Goal: Task Accomplishment & Management: Complete application form

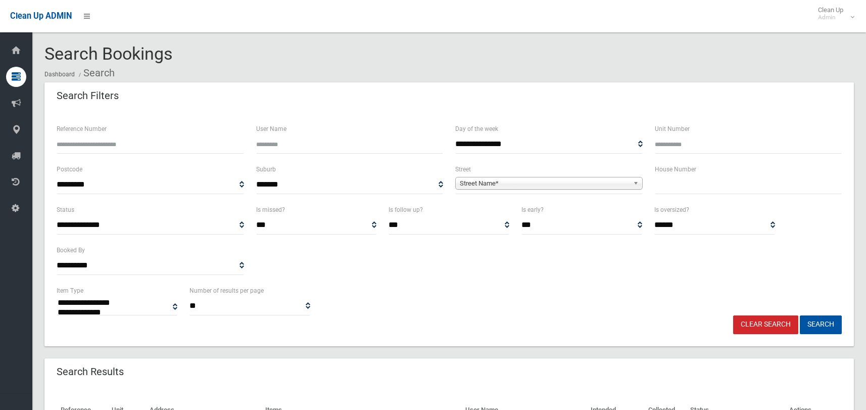
select select
click at [675, 187] on input "text" at bounding box center [748, 184] width 187 height 19
type input "**"
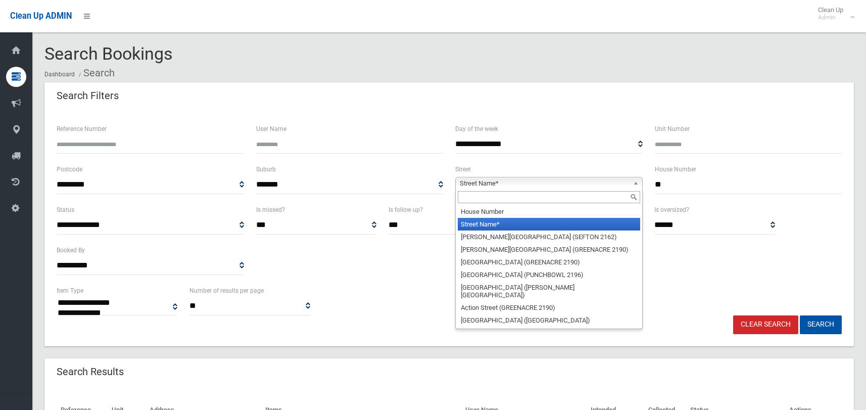
click at [528, 180] on span "Street Name*" at bounding box center [544, 183] width 169 height 12
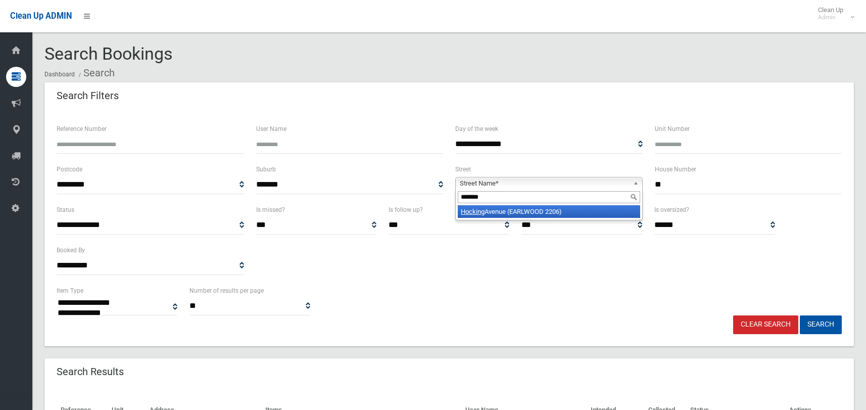
type input "*******"
click at [541, 207] on li "Hocking Avenue (EARLWOOD 2206)" at bounding box center [549, 211] width 182 height 13
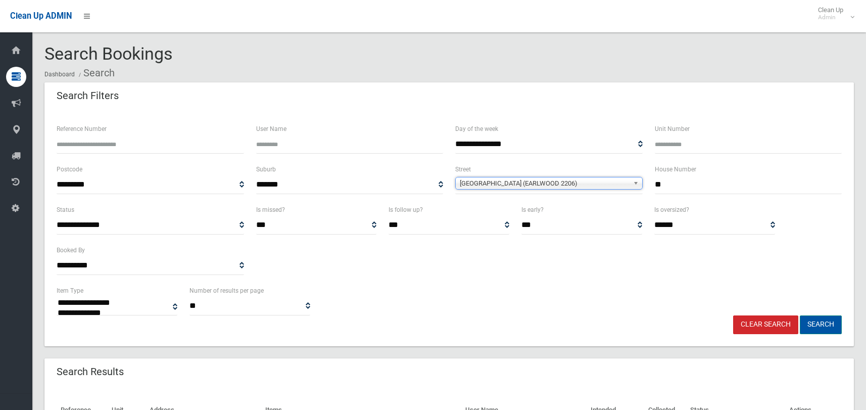
click at [815, 328] on button "Search" at bounding box center [821, 324] width 42 height 19
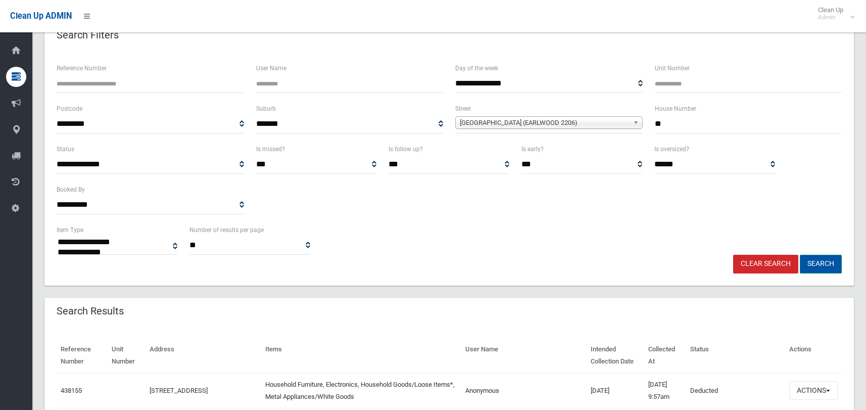
scroll to position [152, 0]
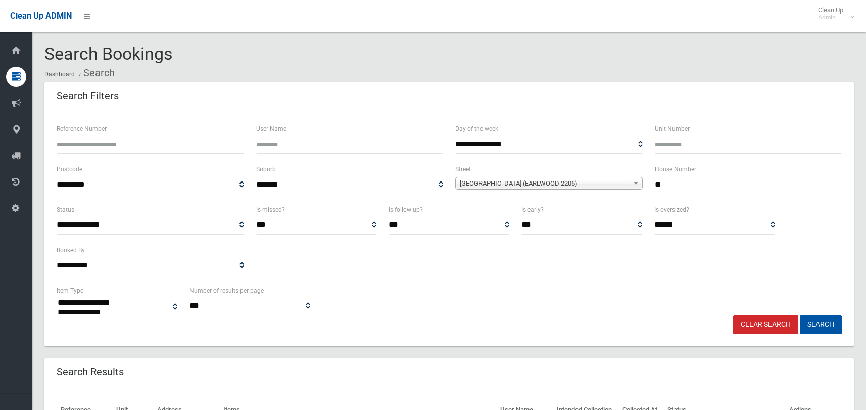
select select
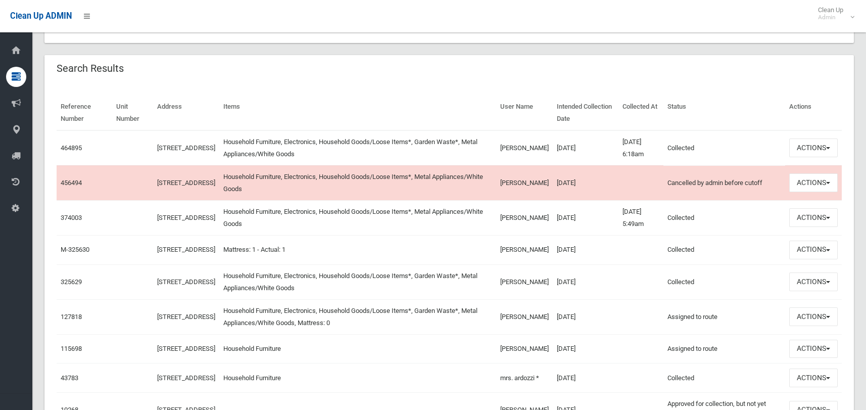
scroll to position [303, 0]
click at [800, 150] on button "Actions" at bounding box center [813, 147] width 48 height 19
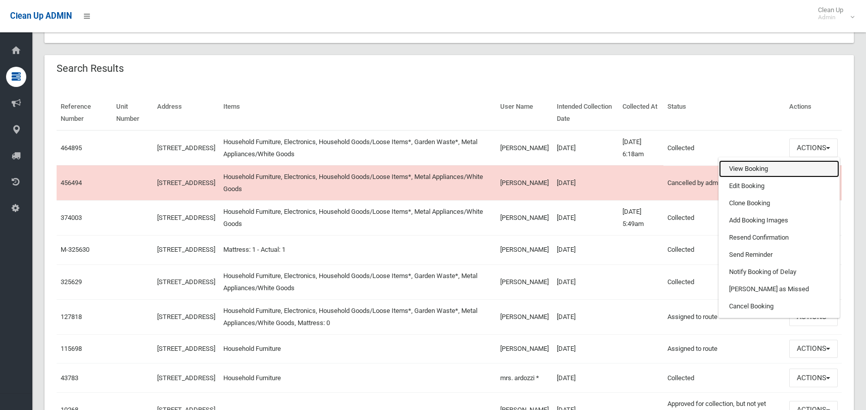
click at [734, 174] on link "View Booking" at bounding box center [779, 168] width 120 height 17
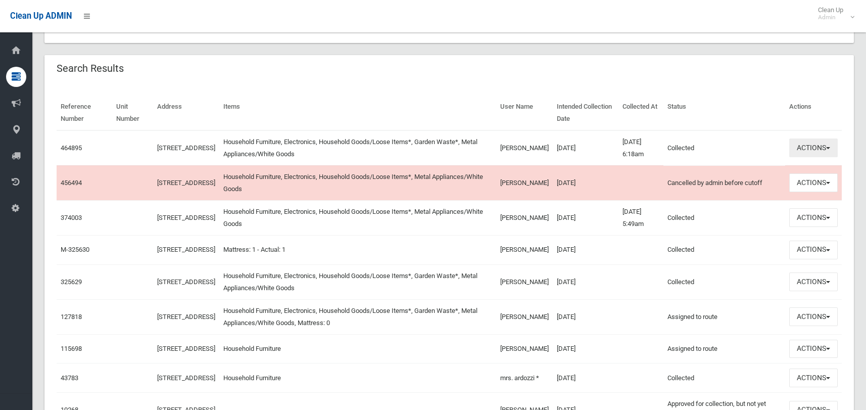
click at [817, 145] on button "Actions" at bounding box center [813, 147] width 48 height 19
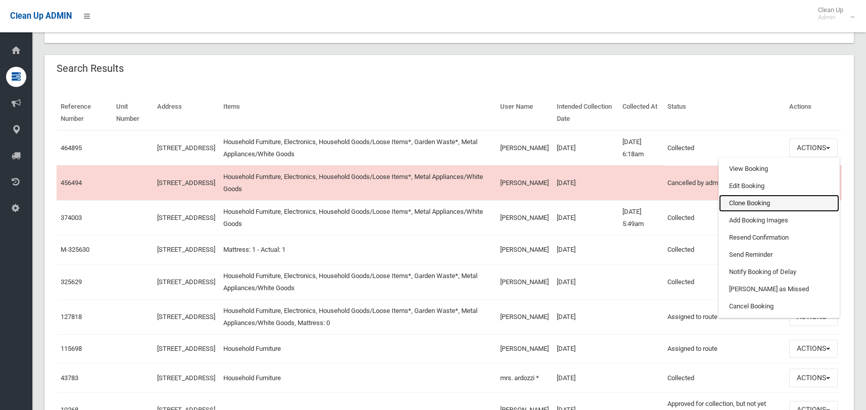
click at [755, 202] on link "Clone Booking" at bounding box center [779, 202] width 120 height 17
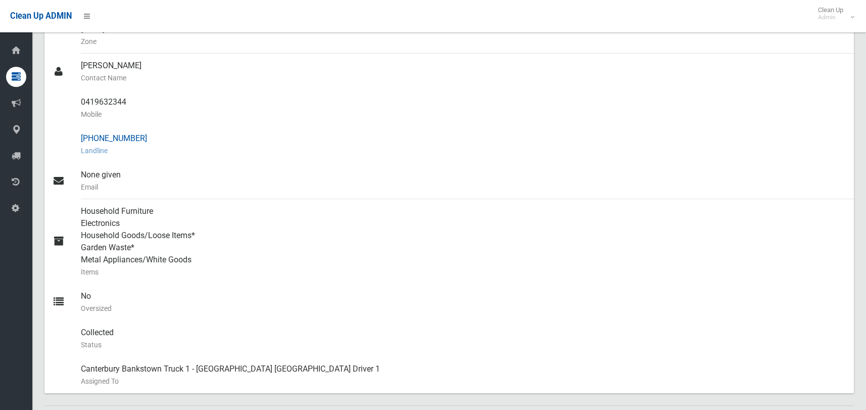
scroll to position [253, 0]
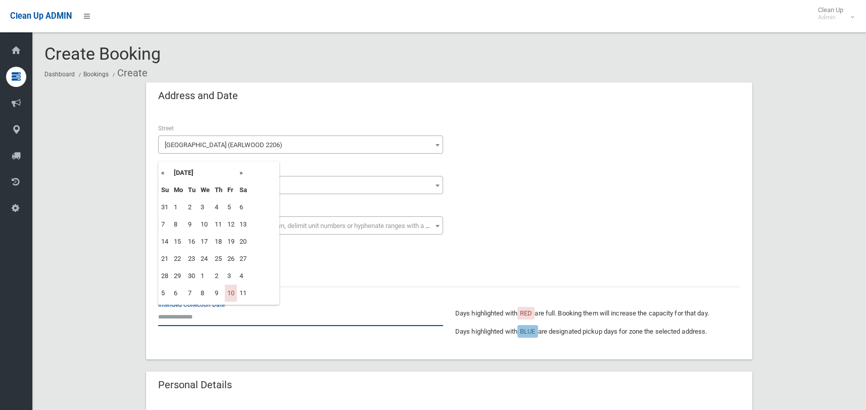
click at [184, 315] on input "text" at bounding box center [300, 316] width 285 height 19
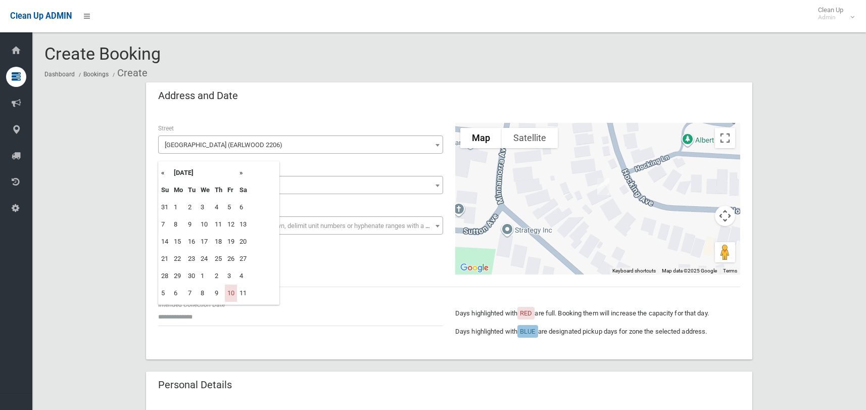
click at [242, 172] on th "»" at bounding box center [243, 172] width 13 height 17
click at [162, 174] on th "«" at bounding box center [165, 172] width 13 height 17
click at [243, 174] on th "»" at bounding box center [243, 172] width 13 height 17
click at [319, 52] on div "Create Booking Dashboard Bookings Create" at bounding box center [448, 63] width 809 height 38
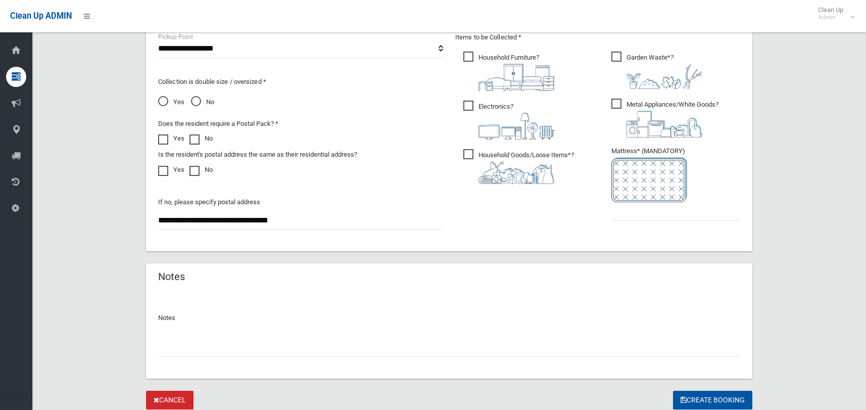
scroll to position [556, 0]
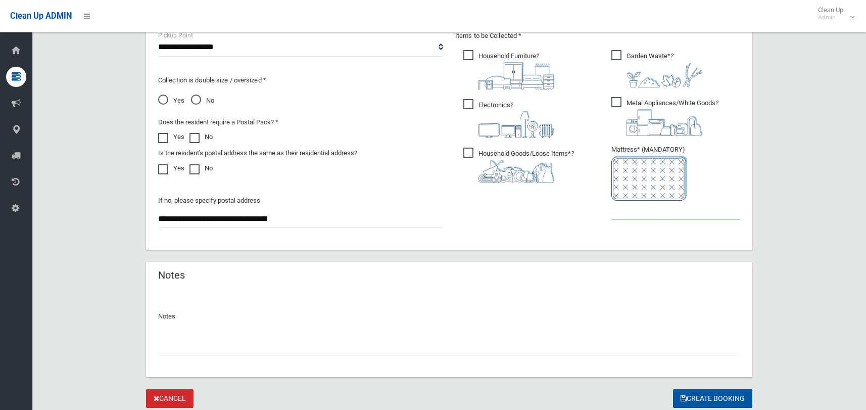
click at [635, 206] on input "text" at bounding box center [675, 210] width 129 height 19
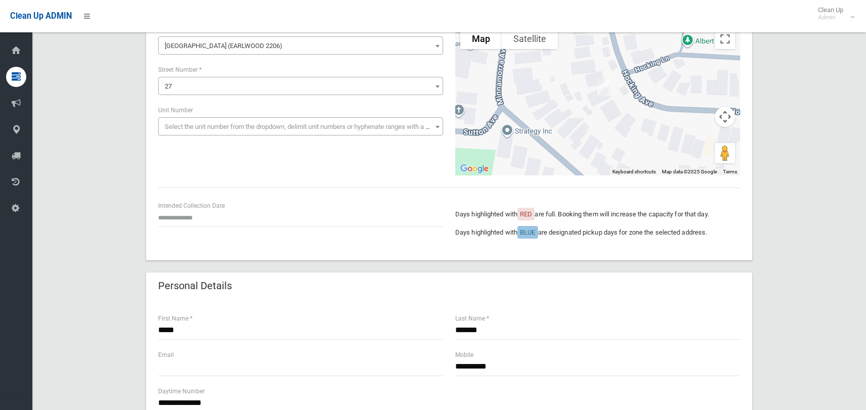
scroll to position [101, 0]
type input "*"
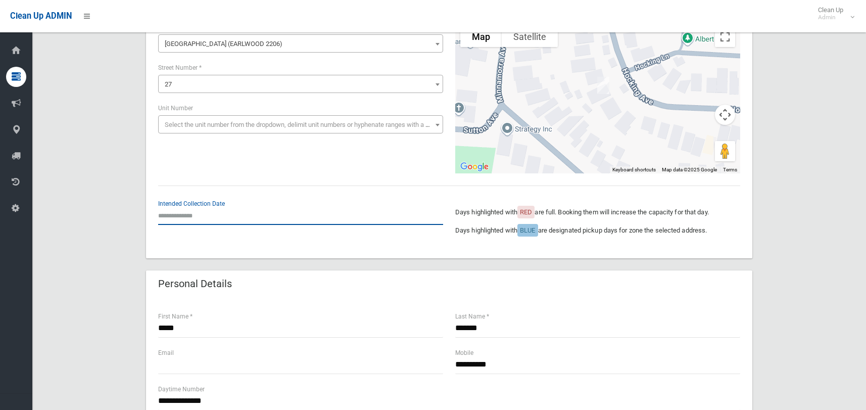
click at [201, 216] on input "text" at bounding box center [300, 215] width 285 height 19
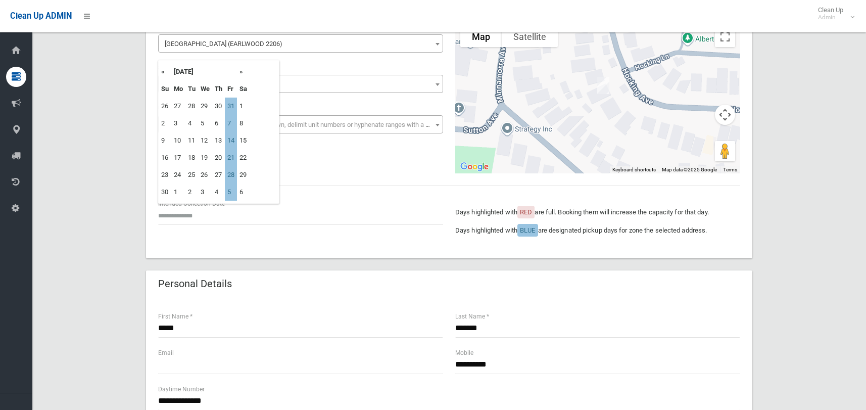
click at [164, 71] on th "«" at bounding box center [165, 71] width 13 height 17
click at [235, 174] on td "31" at bounding box center [231, 174] width 12 height 17
type input "**********"
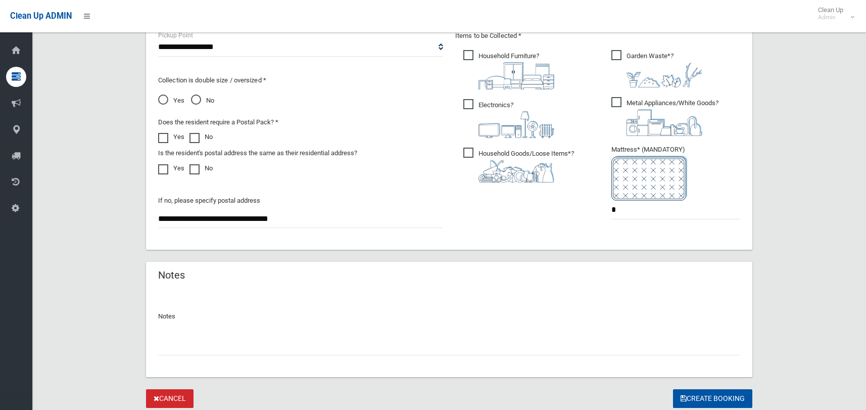
scroll to position [590, 0]
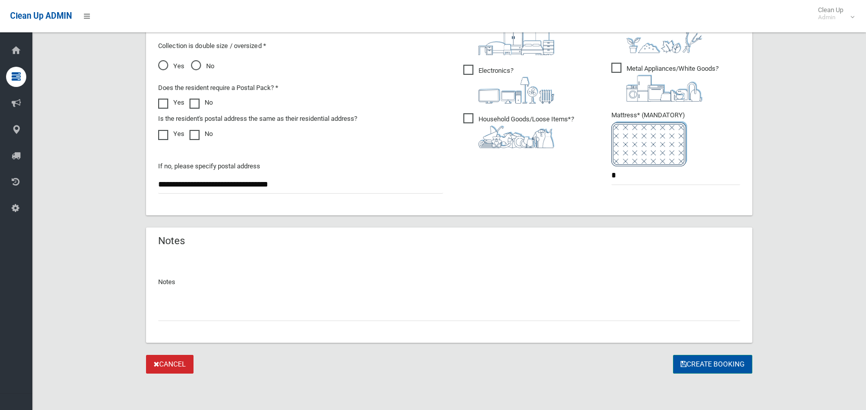
click at [699, 363] on button "Create Booking" at bounding box center [712, 364] width 79 height 19
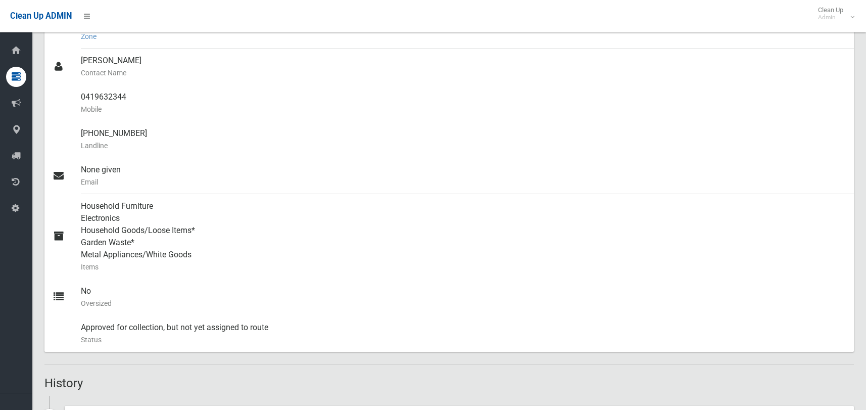
scroll to position [303, 0]
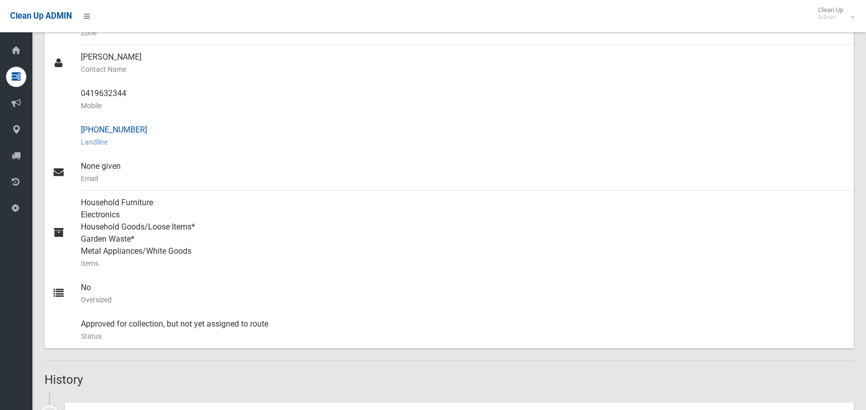
drag, startPoint x: 151, startPoint y: 127, endPoint x: 114, endPoint y: 130, distance: 37.0
click at [114, 130] on div "(02) 9559 2424 Landline" at bounding box center [463, 136] width 765 height 36
drag, startPoint x: 128, startPoint y: 92, endPoint x: 80, endPoint y: 94, distance: 48.0
click at [80, 94] on link "0419632344 Mobile" at bounding box center [448, 99] width 809 height 36
copy link "0419632344"
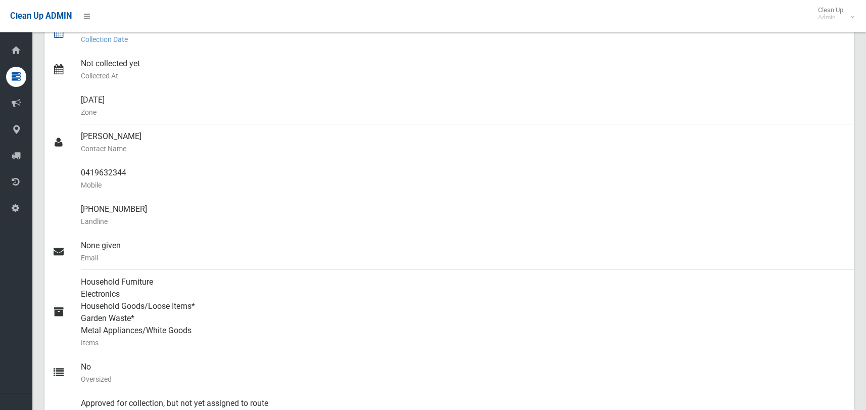
scroll to position [101, 0]
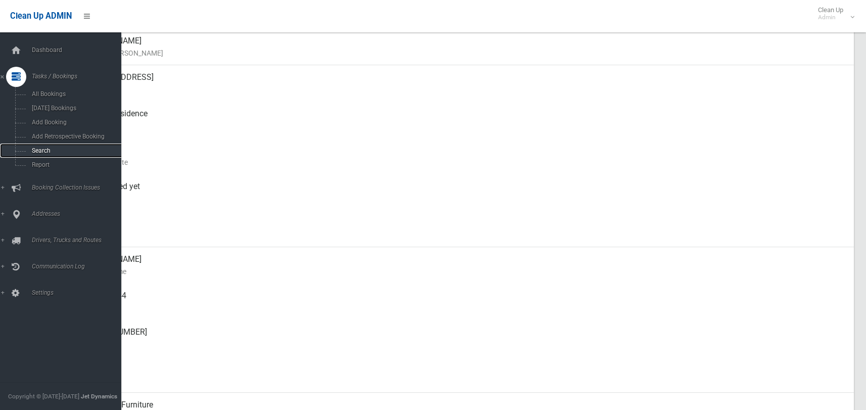
click at [39, 151] on span "Search" at bounding box center [74, 150] width 91 height 7
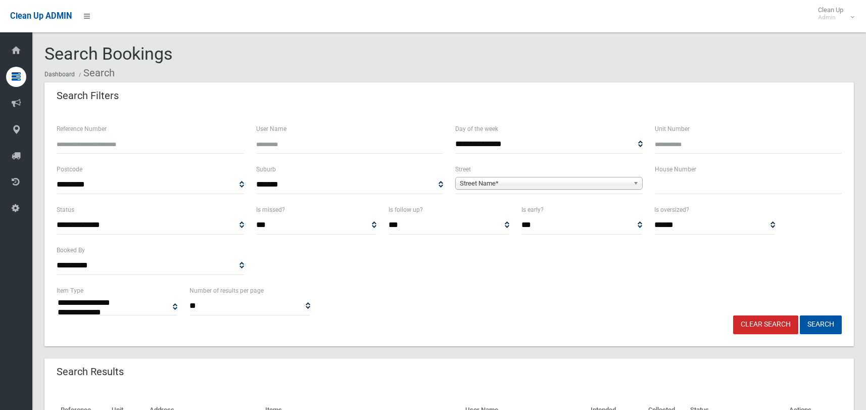
select select
click at [661, 188] on input "text" at bounding box center [748, 184] width 187 height 19
type input "**"
click at [585, 187] on span "Street Name*" at bounding box center [544, 183] width 169 height 12
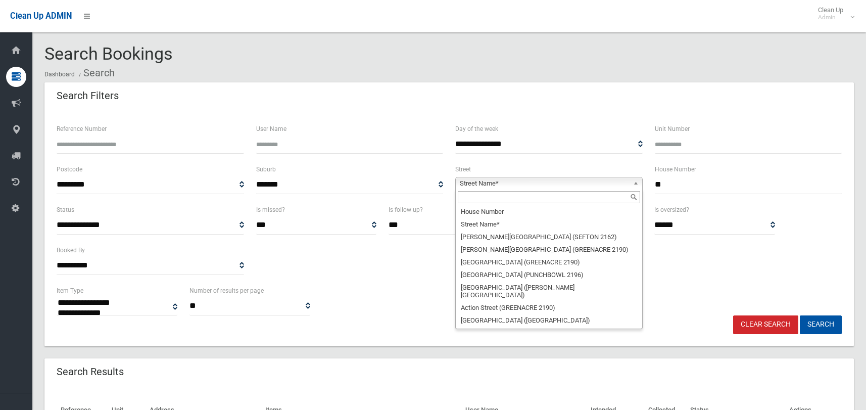
click at [557, 198] on input "text" at bounding box center [549, 197] width 182 height 12
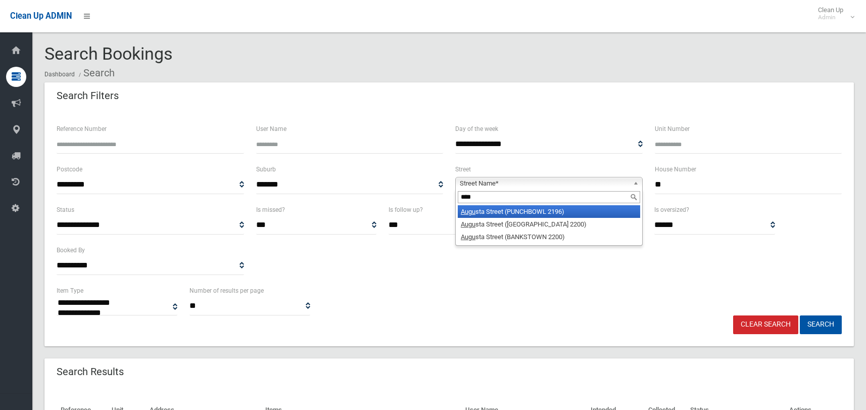
type input "****"
click at [539, 211] on li "Augu sta Street (PUNCHBOWL 2196)" at bounding box center [549, 211] width 182 height 13
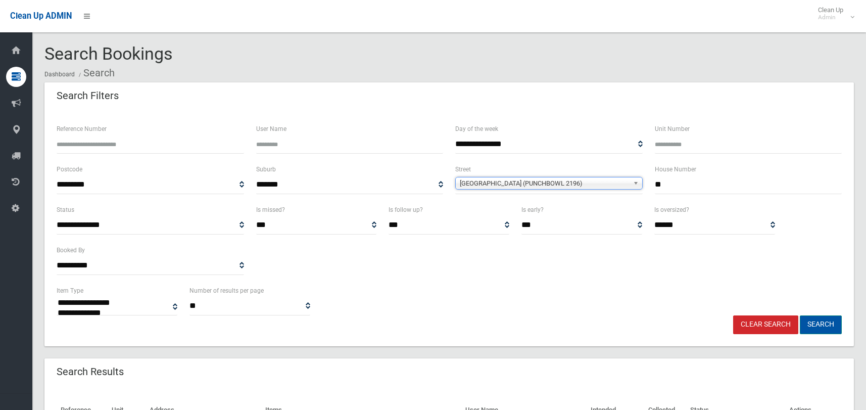
click at [829, 326] on button "Search" at bounding box center [821, 324] width 42 height 19
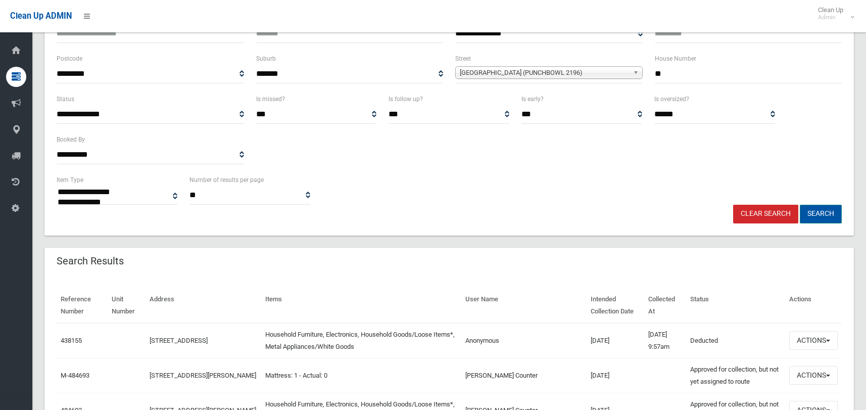
scroll to position [253, 0]
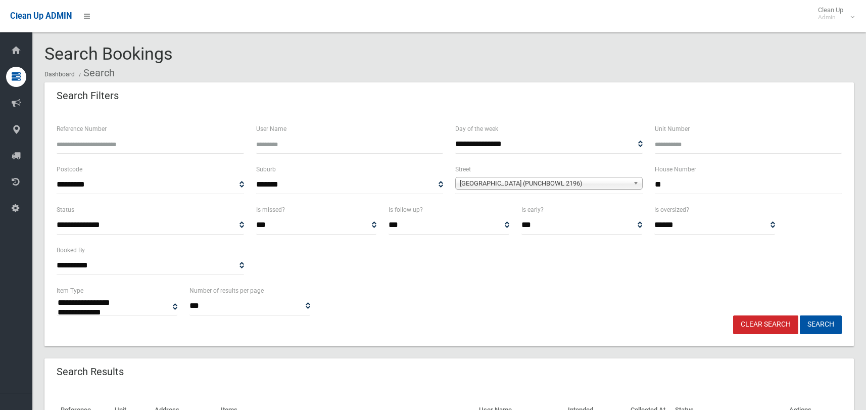
select select
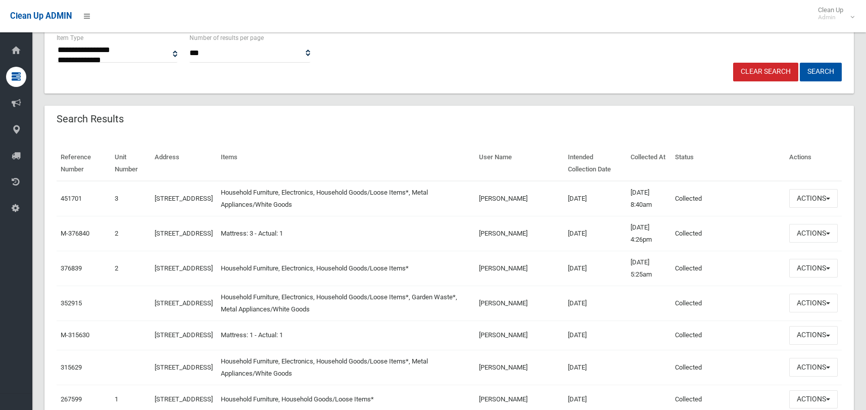
scroll to position [404, 0]
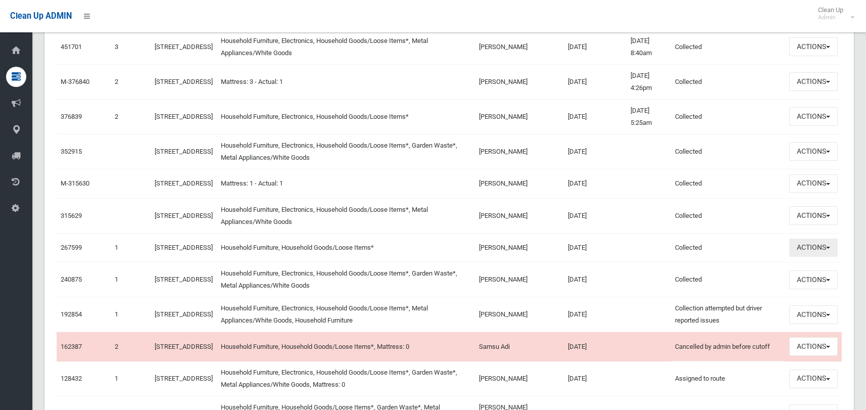
click at [815, 252] on button "Actions" at bounding box center [813, 247] width 48 height 19
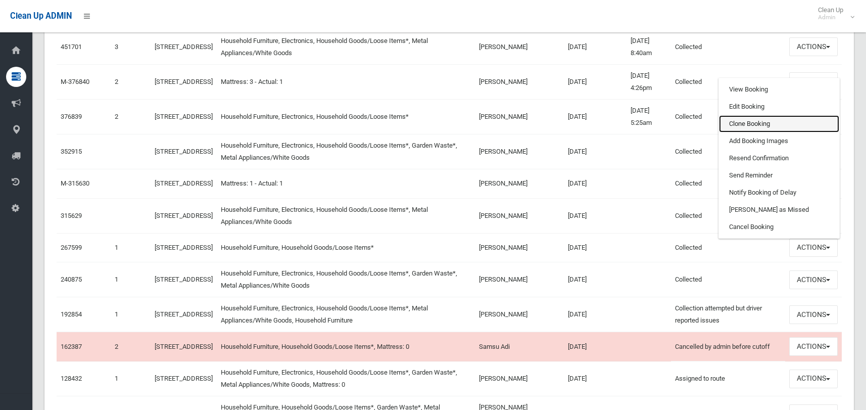
click at [754, 132] on link "Clone Booking" at bounding box center [779, 123] width 120 height 17
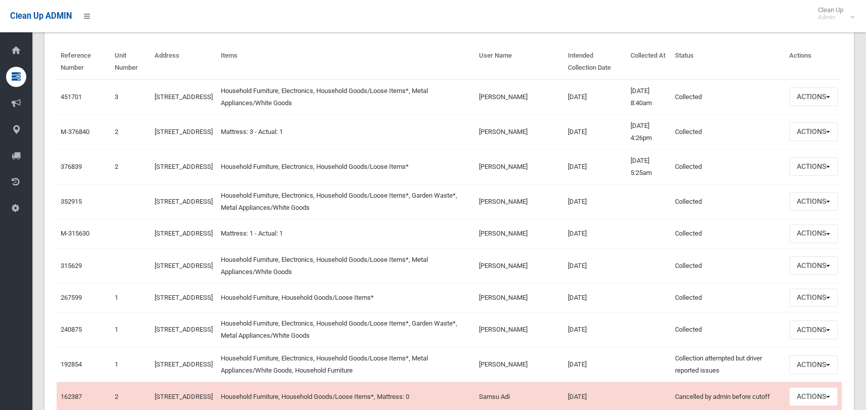
scroll to position [253, 0]
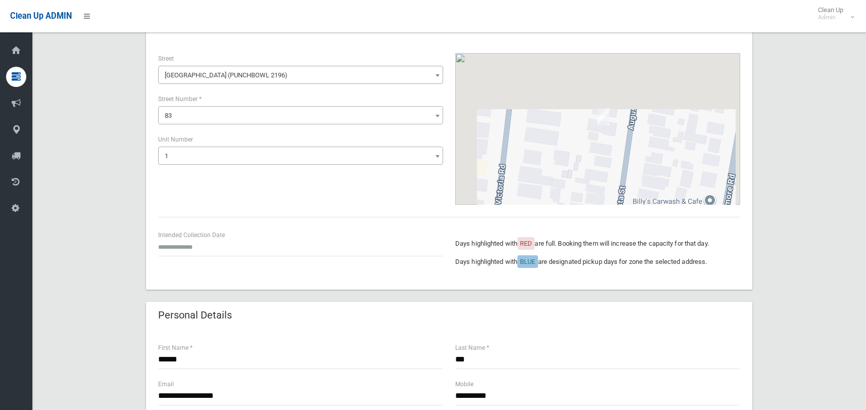
scroll to position [152, 0]
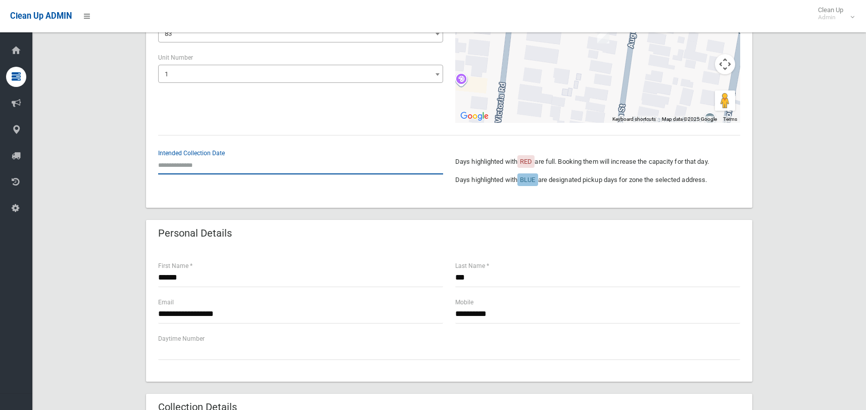
click at [195, 168] on input "text" at bounding box center [300, 165] width 285 height 19
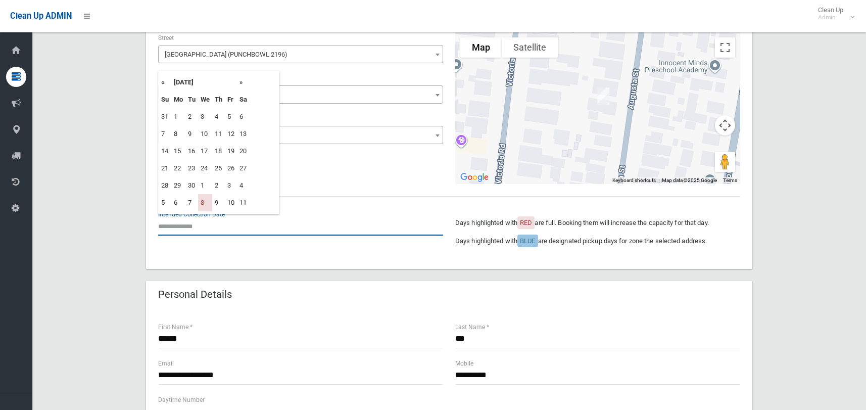
scroll to position [0, 0]
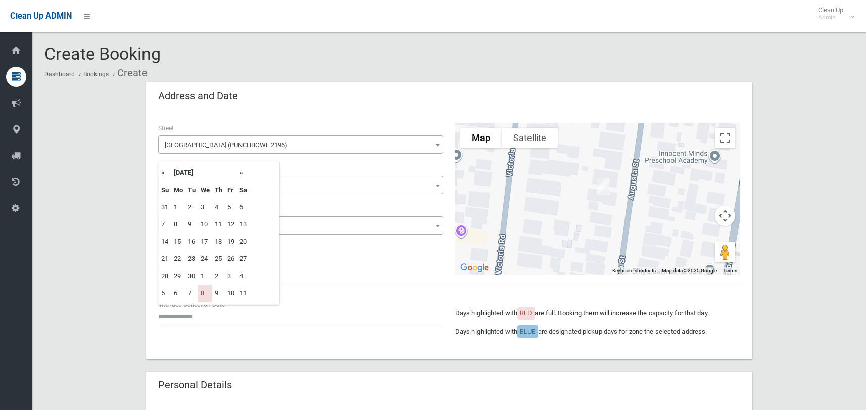
click at [241, 172] on th "»" at bounding box center [243, 172] width 13 height 17
click at [206, 244] on td "15" at bounding box center [205, 241] width 14 height 17
type input "**********"
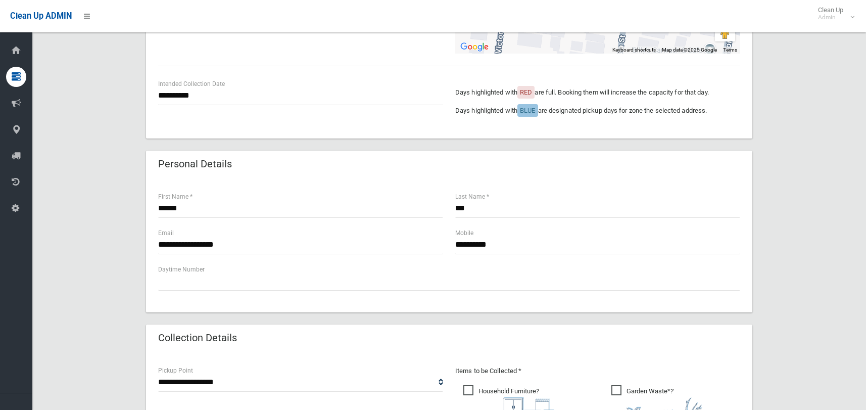
scroll to position [404, 0]
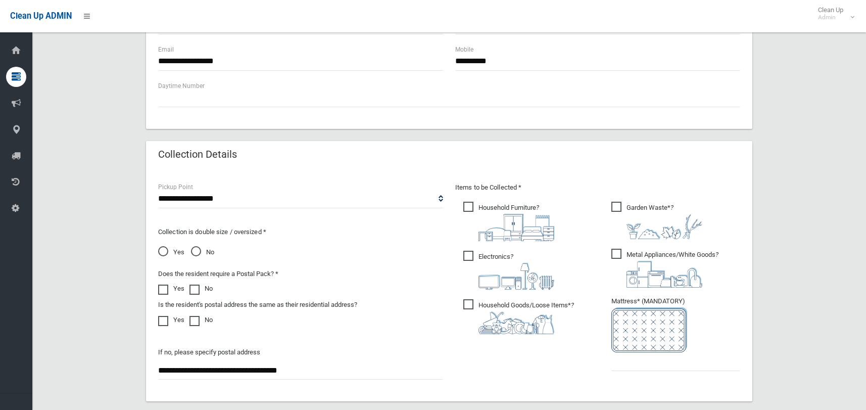
click at [619, 205] on span "Garden Waste* ?" at bounding box center [656, 220] width 91 height 37
click at [619, 259] on span "Metal Appliances/White Goods ?" at bounding box center [664, 267] width 107 height 39
click at [472, 261] on span "Electronics ?" at bounding box center [508, 270] width 91 height 39
click at [635, 359] on input "text" at bounding box center [675, 361] width 129 height 19
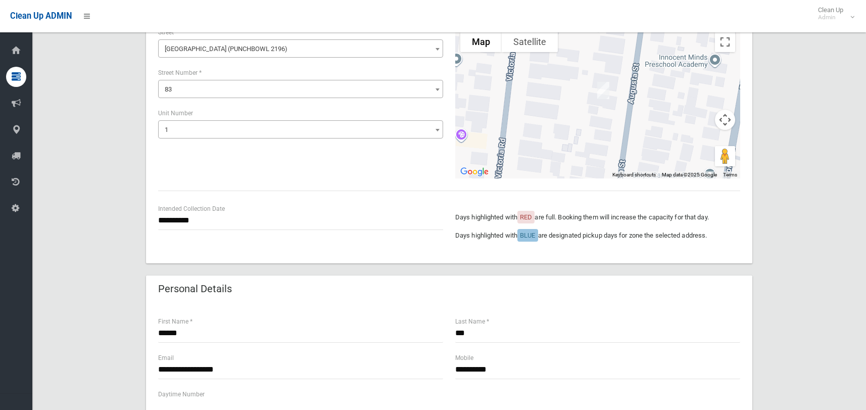
scroll to position [186, 0]
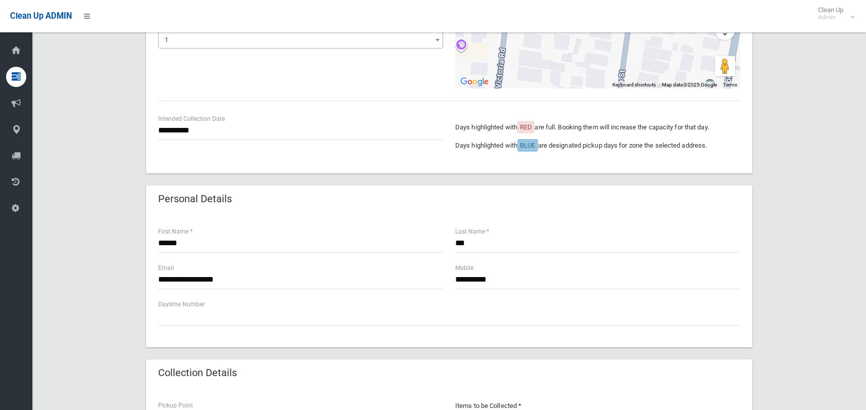
type input "*"
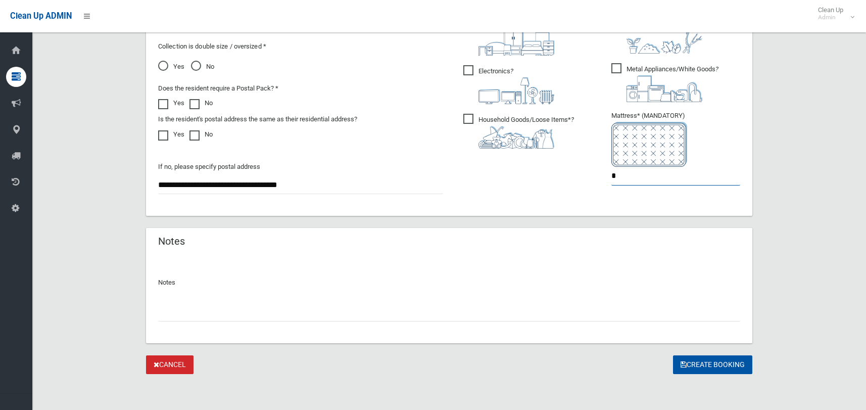
scroll to position [590, 0]
click at [699, 365] on button "Create Booking" at bounding box center [712, 364] width 79 height 19
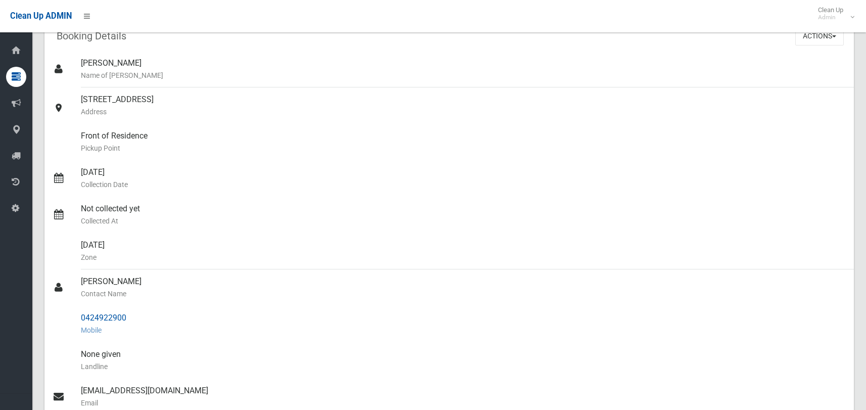
scroll to position [51, 0]
